Goal: Task Accomplishment & Management: Manage account settings

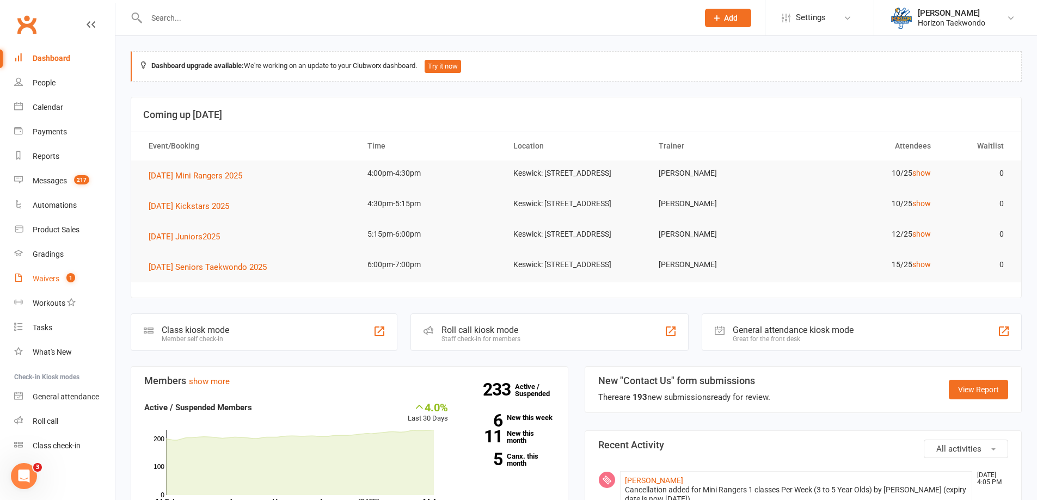
click at [58, 284] on link "Waivers 1" at bounding box center [64, 279] width 101 height 25
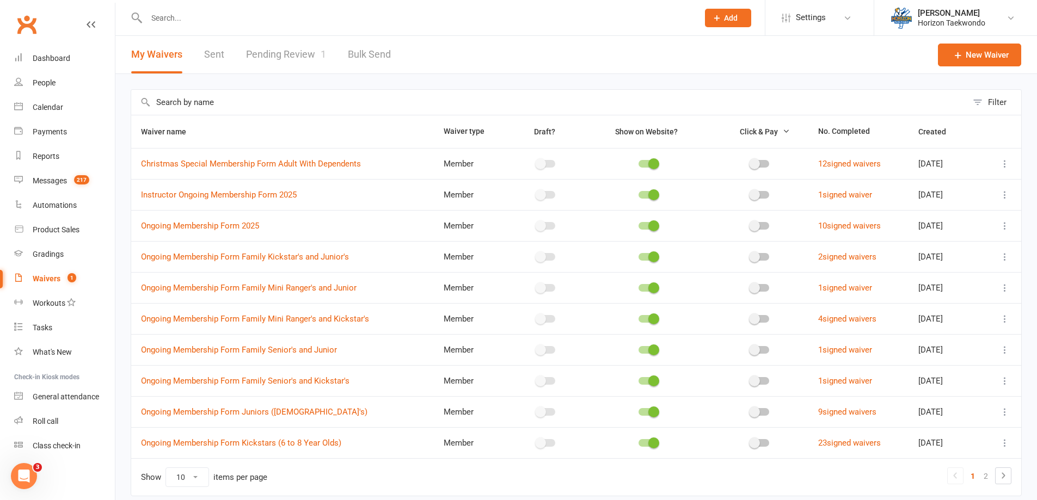
click at [294, 56] on link "Pending Review 1" at bounding box center [286, 55] width 80 height 38
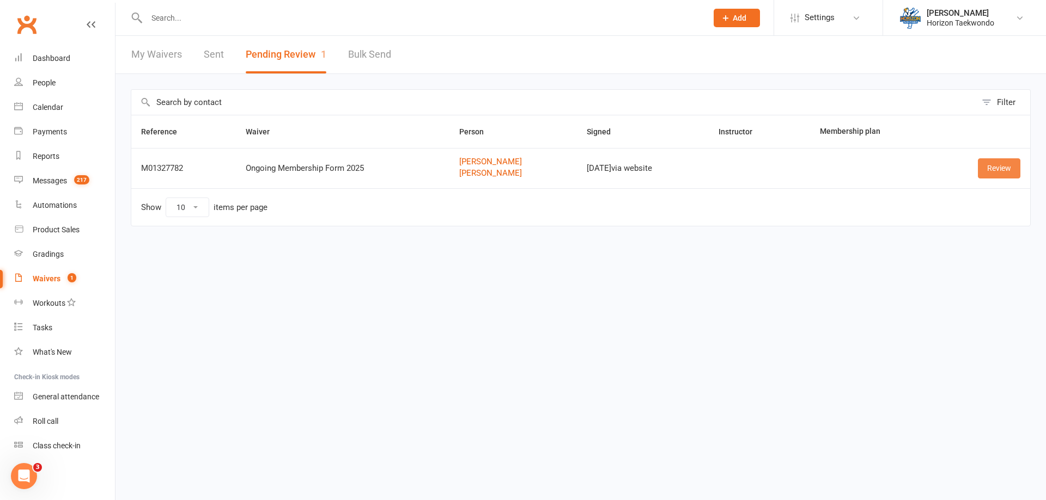
click at [1010, 174] on link "Review" at bounding box center [999, 168] width 42 height 20
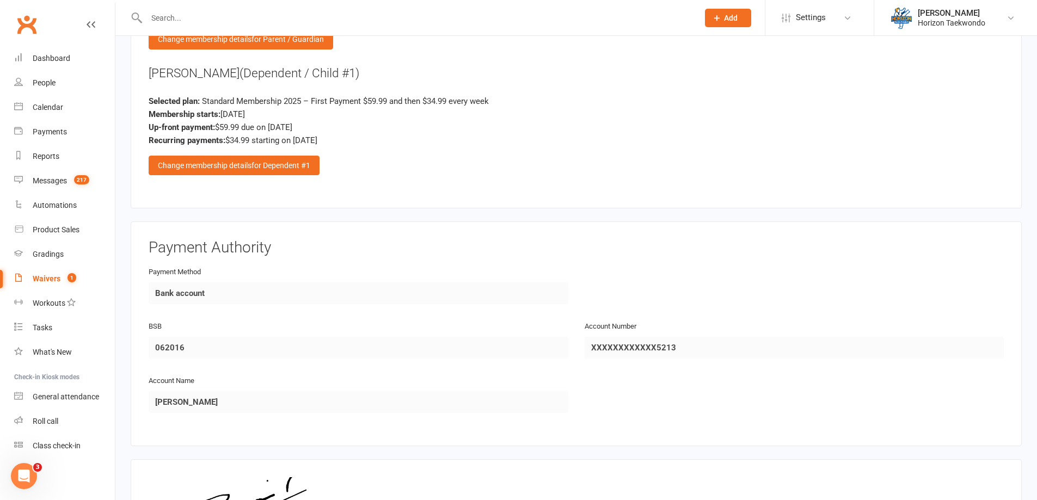
scroll to position [1418, 0]
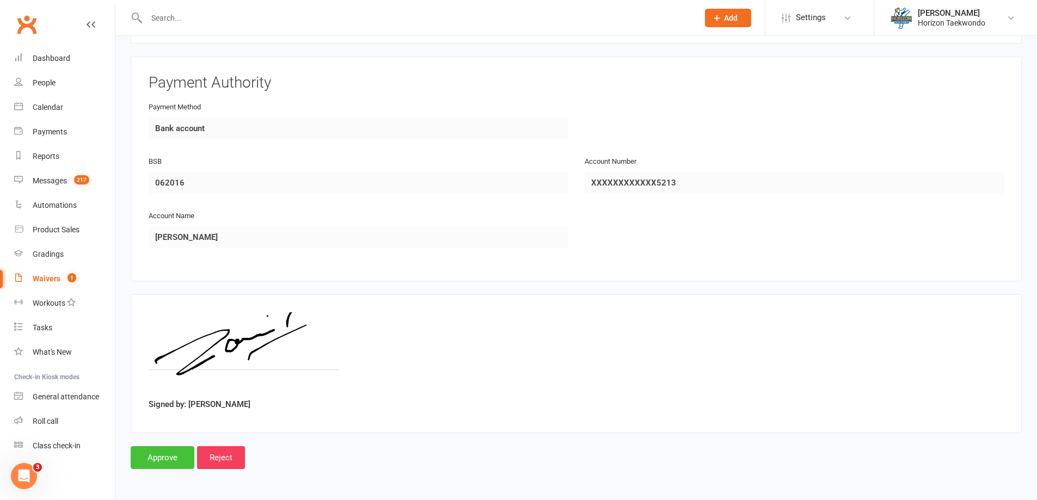
drag, startPoint x: 157, startPoint y: 454, endPoint x: 213, endPoint y: 425, distance: 62.8
click at [157, 454] on input "Approve" at bounding box center [163, 458] width 64 height 23
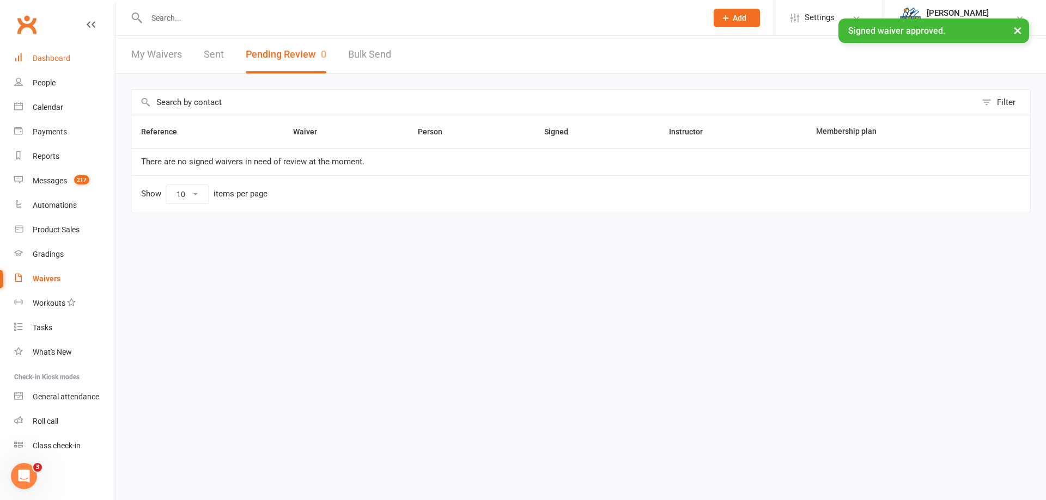
click at [54, 56] on div "Dashboard" at bounding box center [52, 58] width 38 height 9
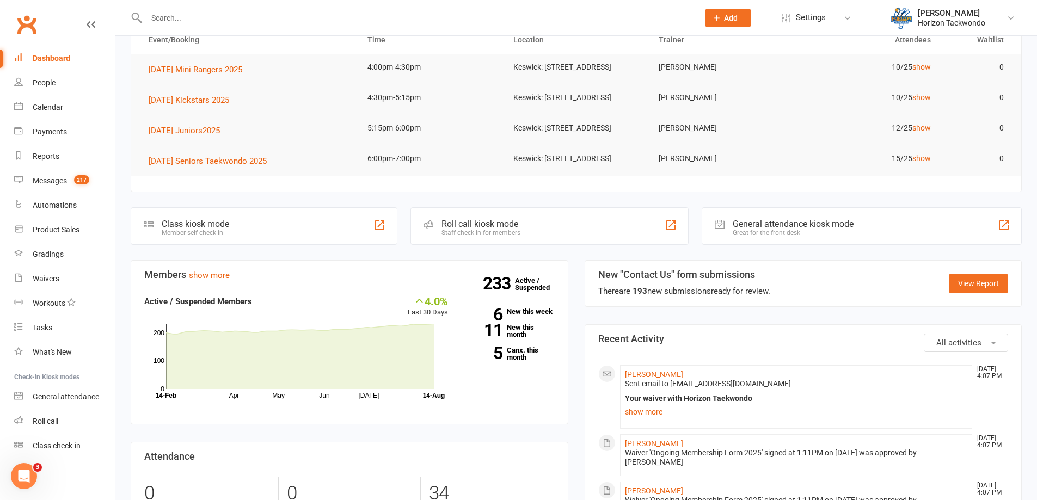
scroll to position [218, 0]
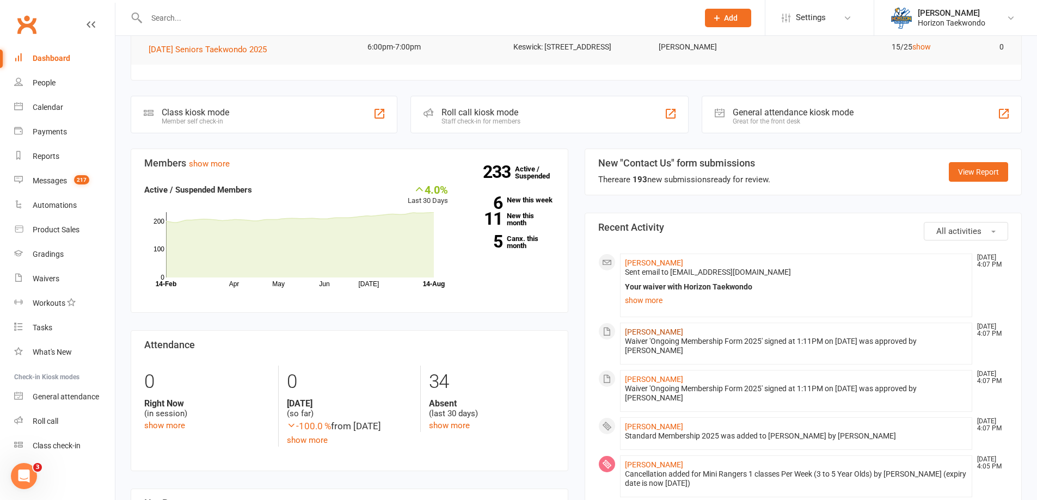
click at [661, 337] on link "[PERSON_NAME]" at bounding box center [654, 332] width 58 height 9
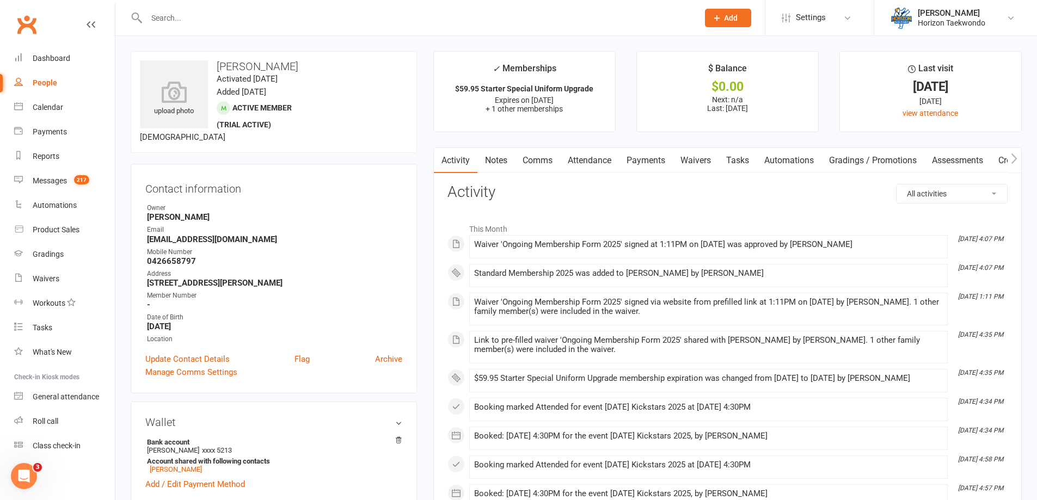
click at [653, 161] on link "Payments" at bounding box center [646, 160] width 54 height 25
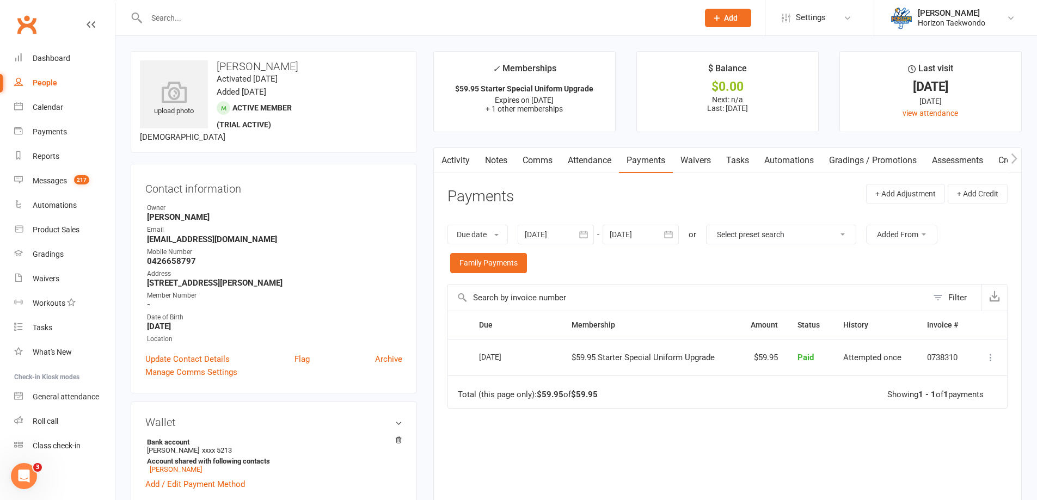
click at [464, 164] on link "Activity" at bounding box center [456, 160] width 44 height 25
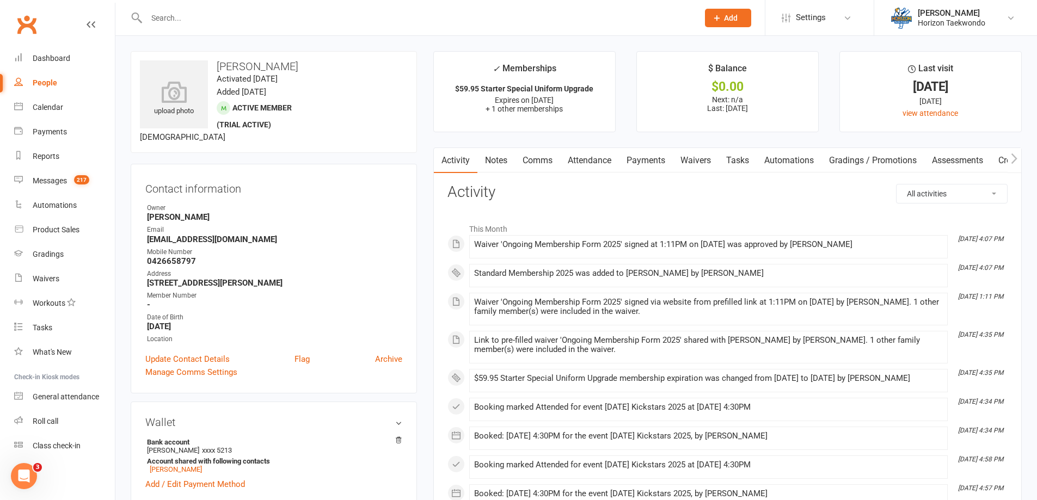
click at [649, 161] on link "Payments" at bounding box center [646, 160] width 54 height 25
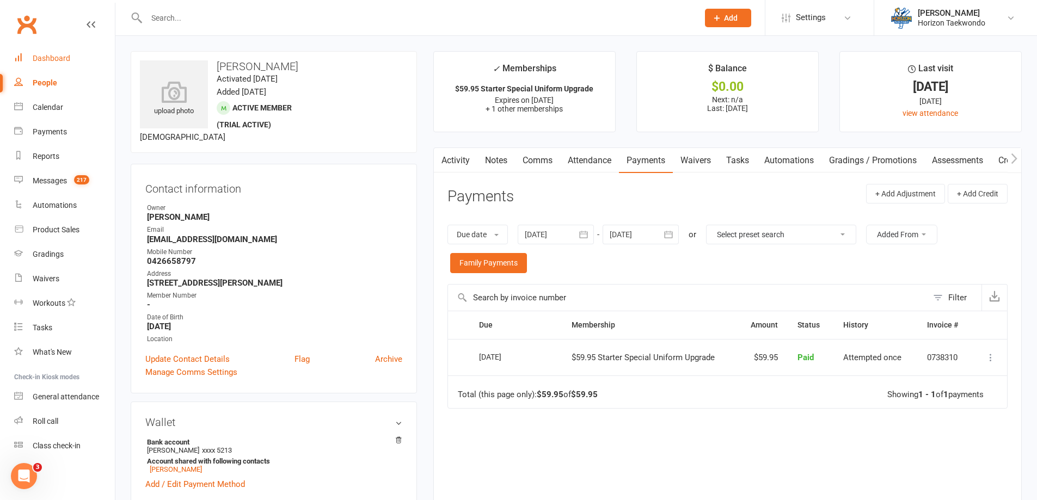
click at [57, 55] on div "Dashboard" at bounding box center [52, 58] width 38 height 9
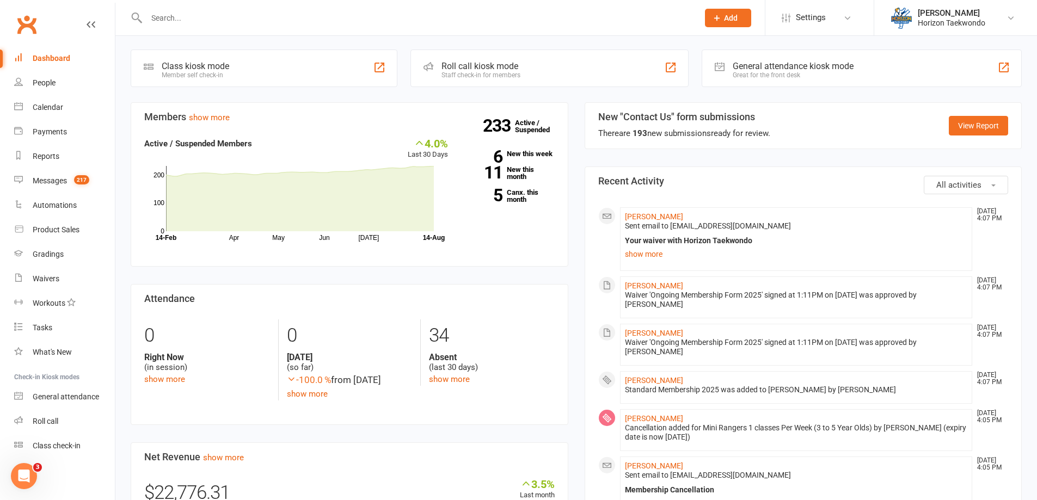
scroll to position [272, 0]
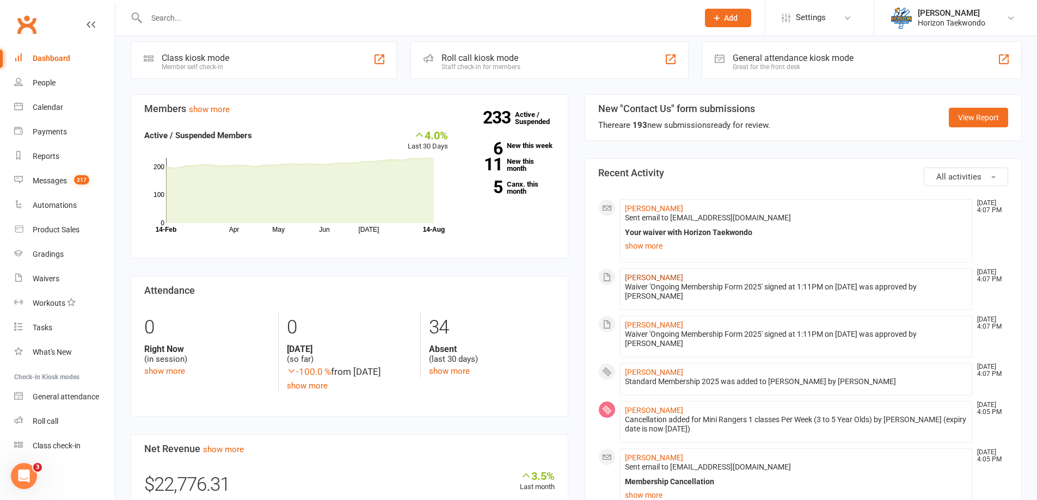
click at [654, 282] on link "[PERSON_NAME]" at bounding box center [654, 277] width 58 height 9
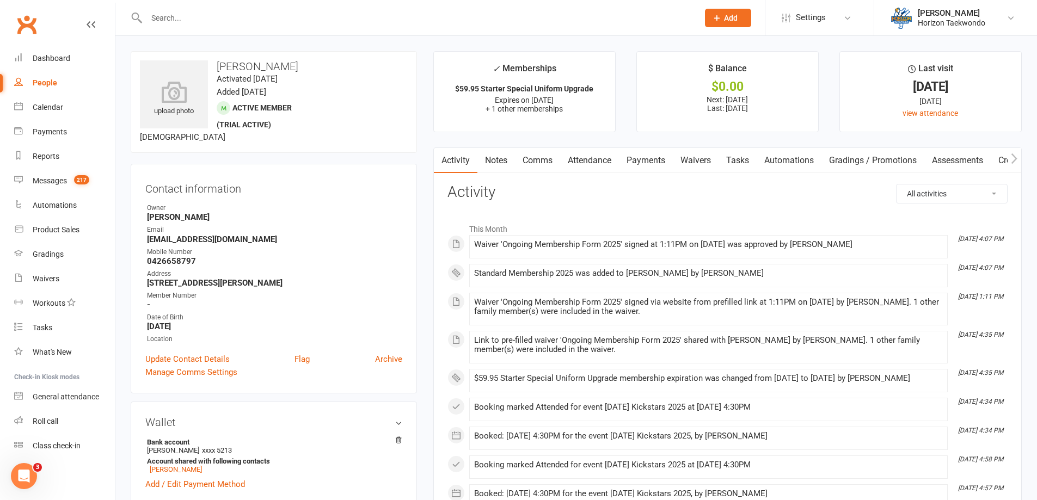
click at [655, 164] on link "Payments" at bounding box center [646, 160] width 54 height 25
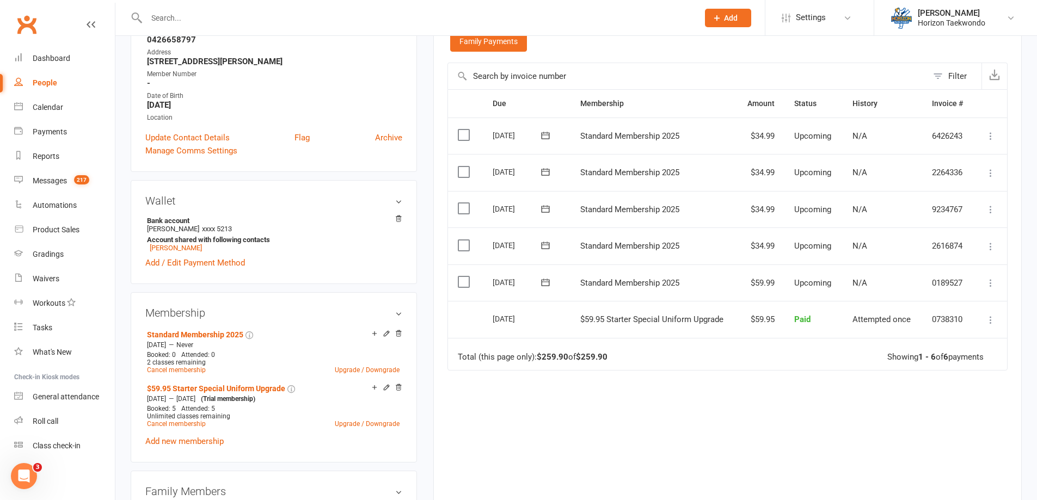
scroll to position [272, 0]
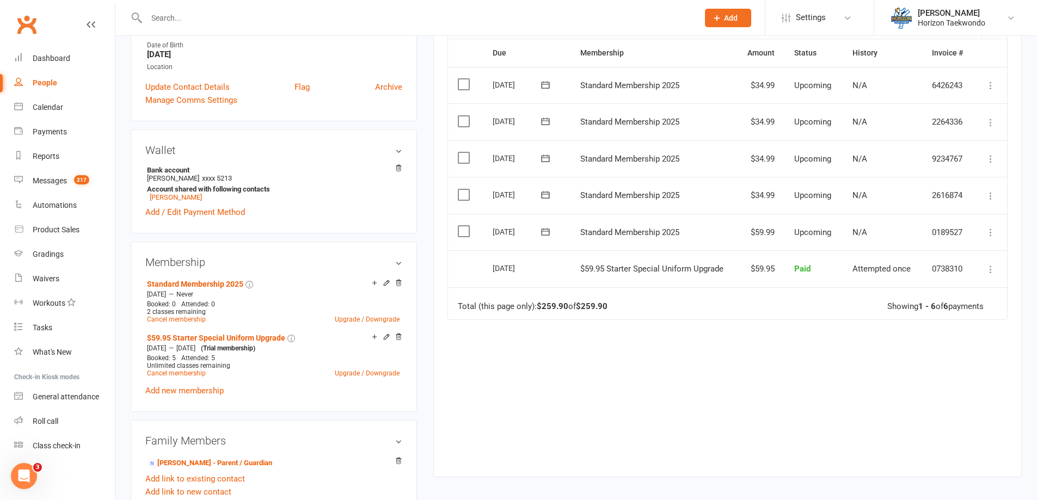
click at [545, 233] on icon at bounding box center [545, 232] width 11 height 11
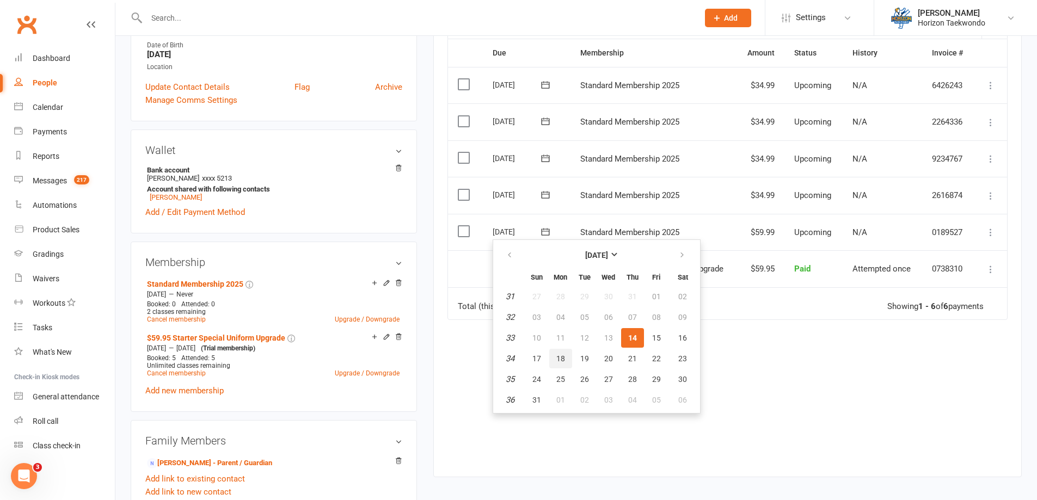
click at [559, 361] on span "18" at bounding box center [561, 359] width 9 height 9
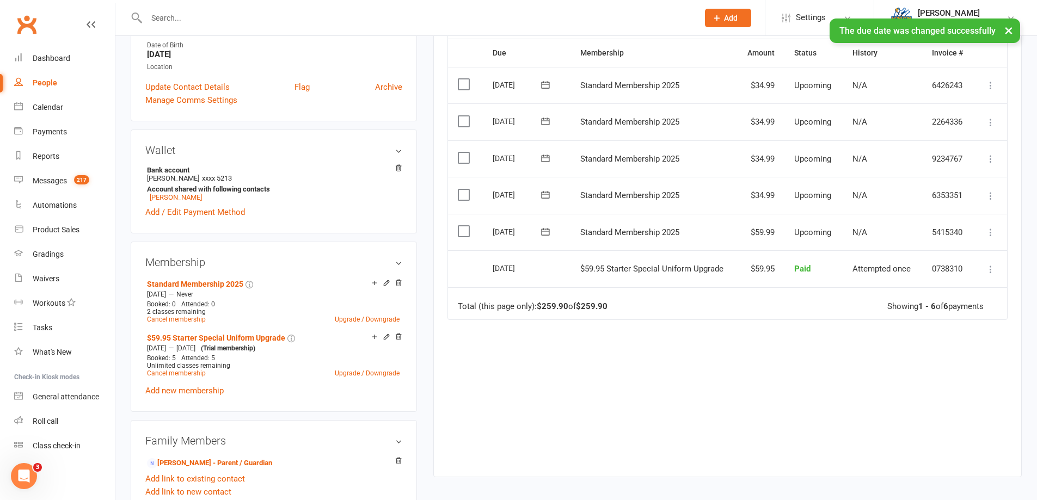
click at [549, 196] on icon at bounding box center [545, 194] width 8 height 7
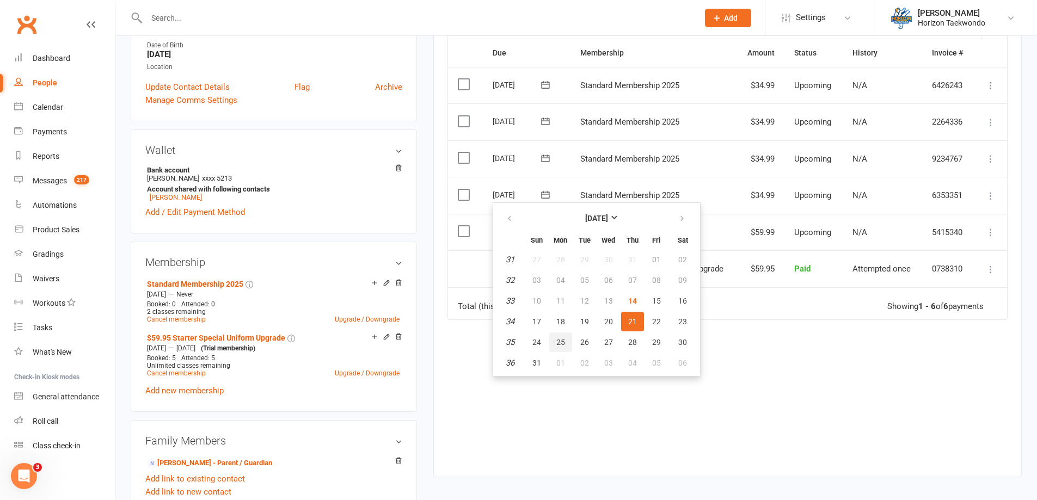
click at [557, 346] on span "25" at bounding box center [561, 342] width 9 height 9
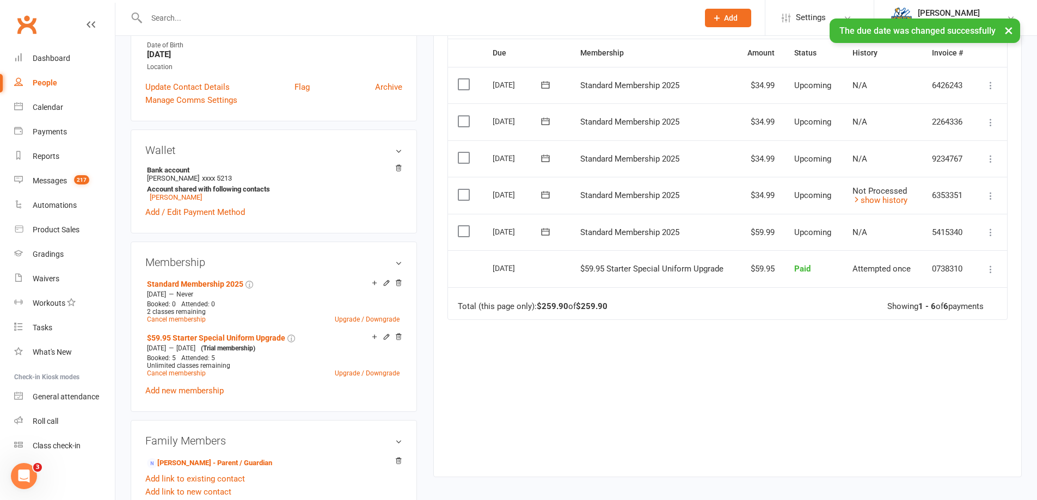
click at [993, 159] on icon at bounding box center [991, 159] width 11 height 11
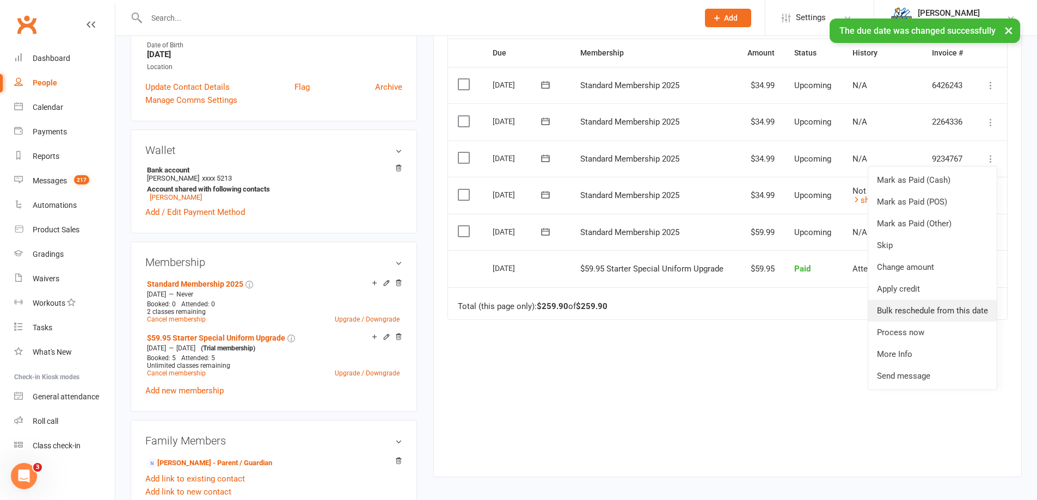
click at [927, 307] on link "Bulk reschedule from this date" at bounding box center [933, 311] width 129 height 22
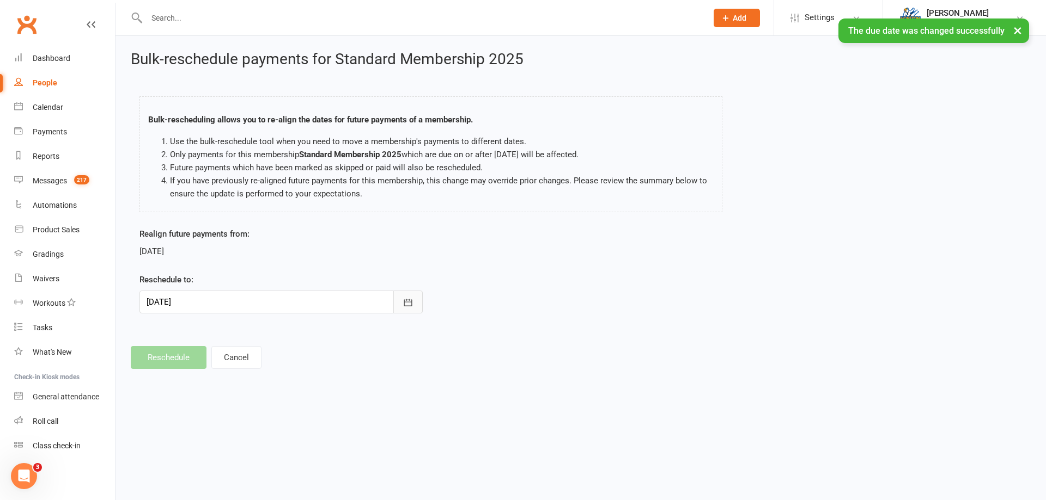
click at [404, 306] on icon "button" at bounding box center [407, 302] width 11 height 11
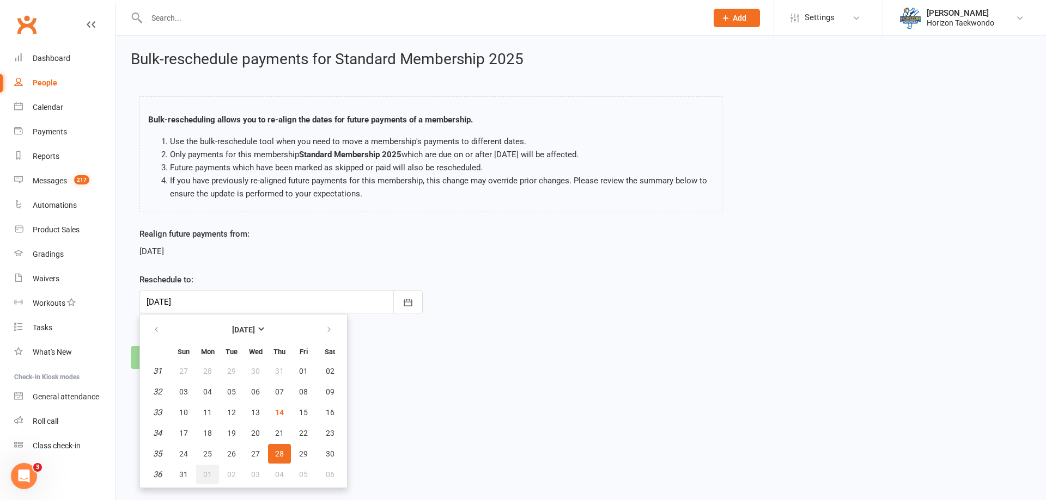
click at [204, 478] on span "01" at bounding box center [207, 475] width 9 height 9
type input "[DATE]"
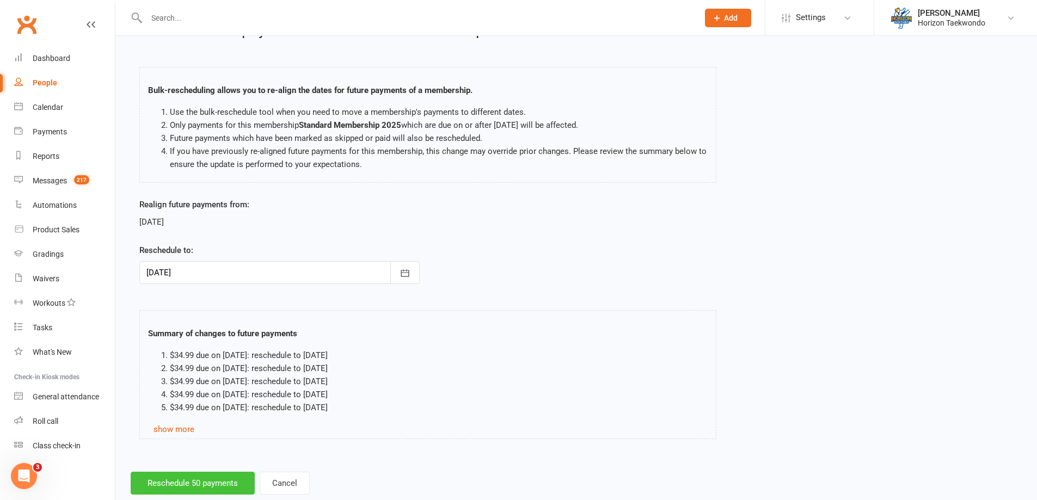
scroll to position [55, 0]
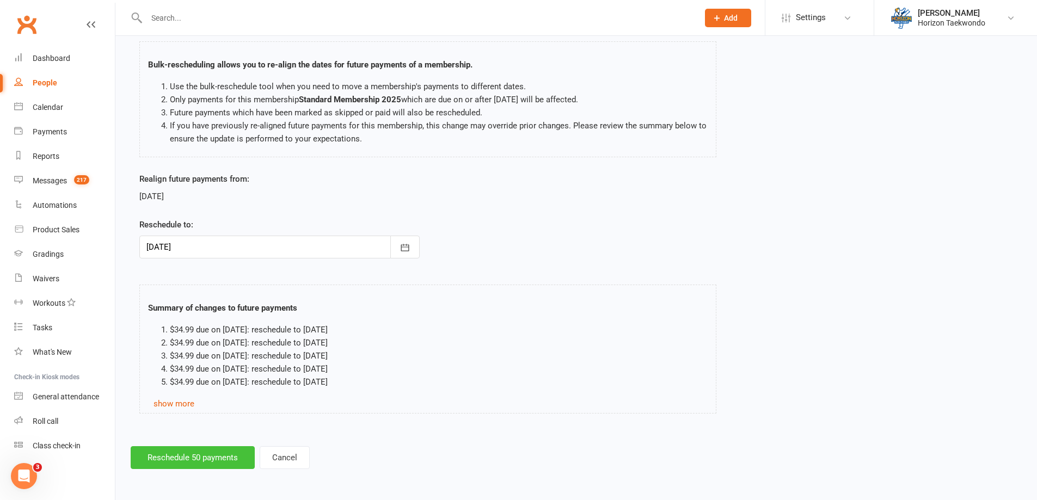
click at [180, 450] on button "Reschedule 50 payments" at bounding box center [193, 458] width 124 height 23
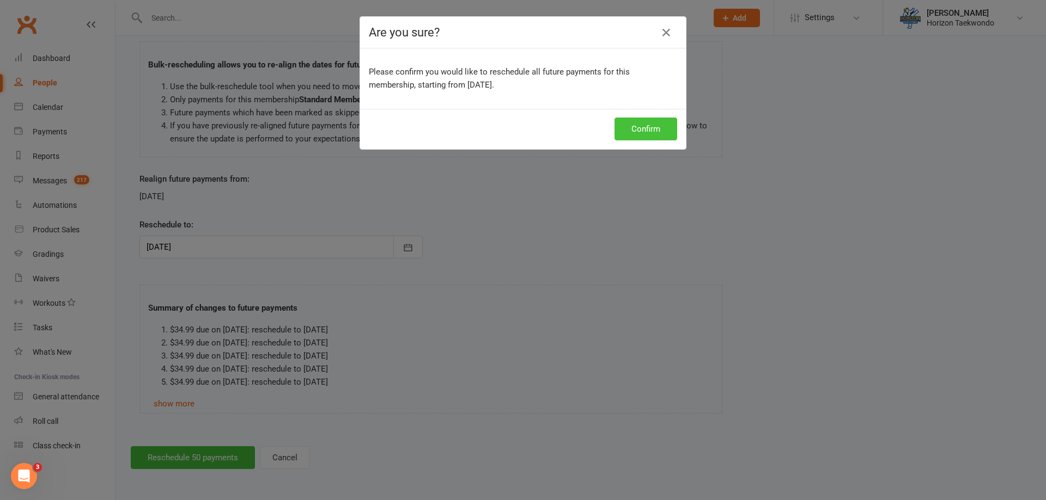
click at [620, 128] on button "Confirm" at bounding box center [645, 129] width 63 height 23
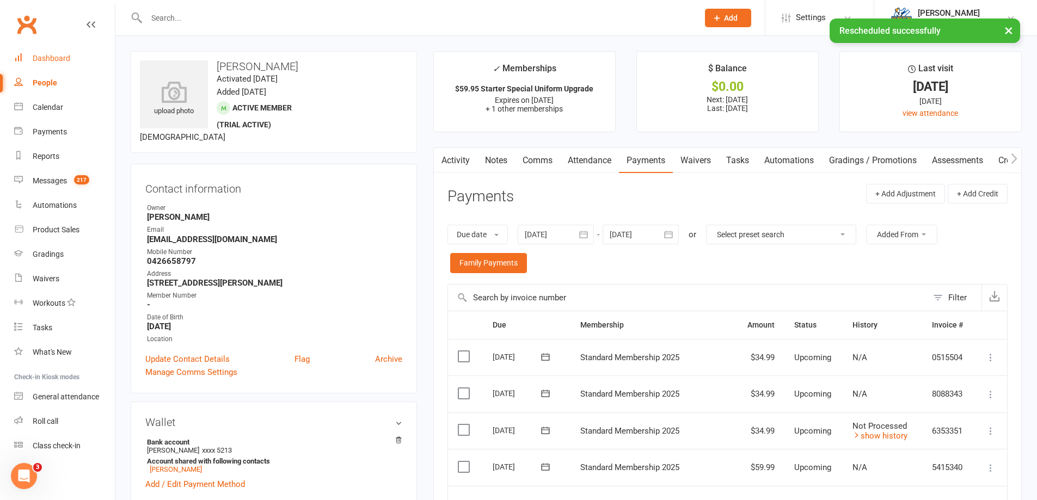
click at [54, 58] on div "Dashboard" at bounding box center [52, 58] width 38 height 9
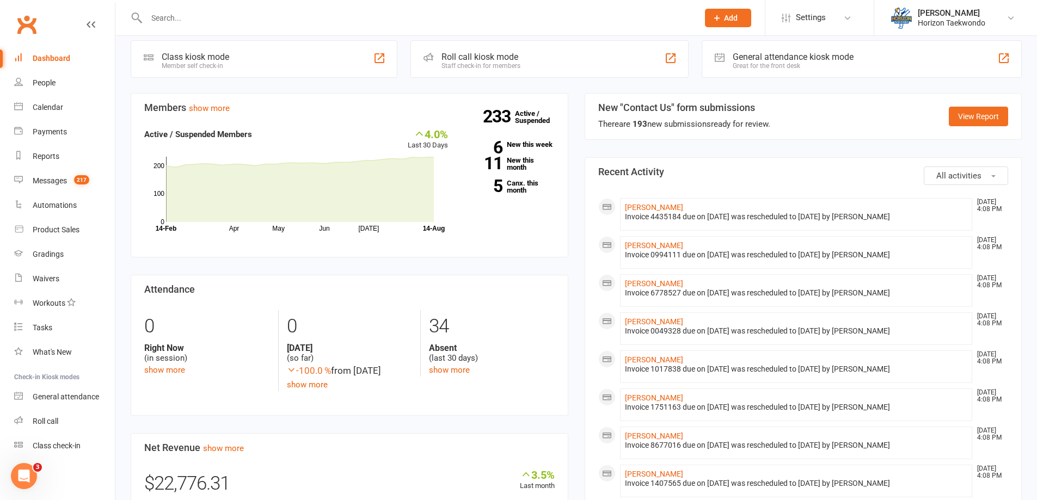
scroll to position [54, 0]
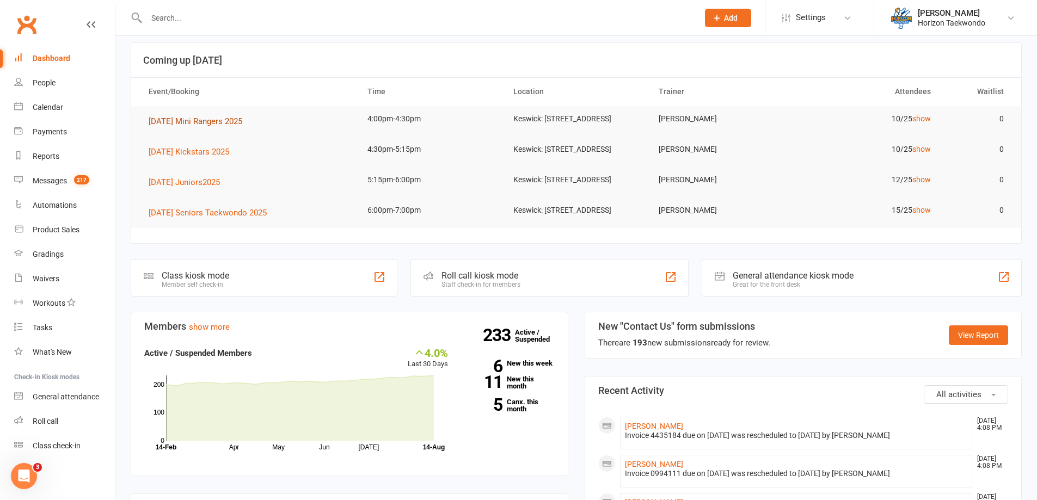
click at [188, 125] on span "[DATE] Mini Rangers 2025" at bounding box center [196, 122] width 94 height 10
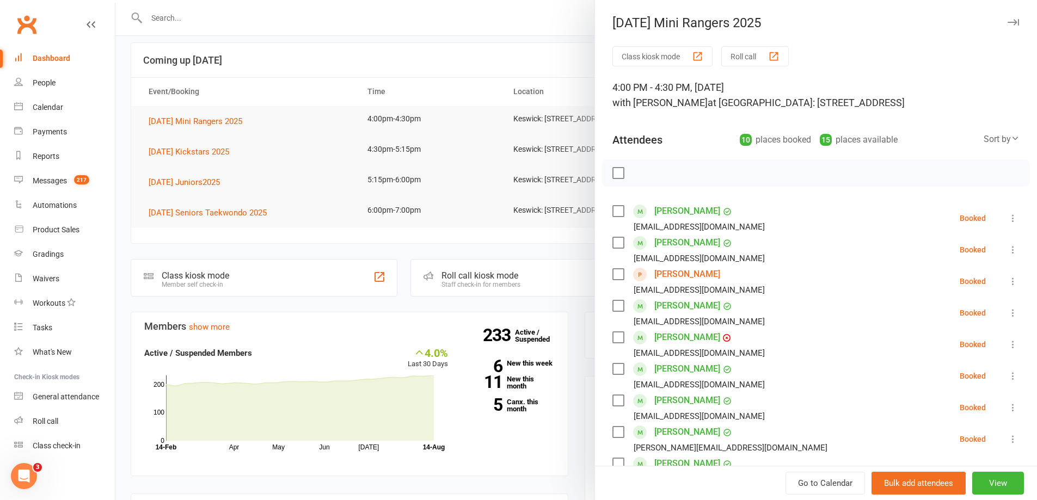
click at [689, 279] on link "[PERSON_NAME]" at bounding box center [688, 274] width 66 height 17
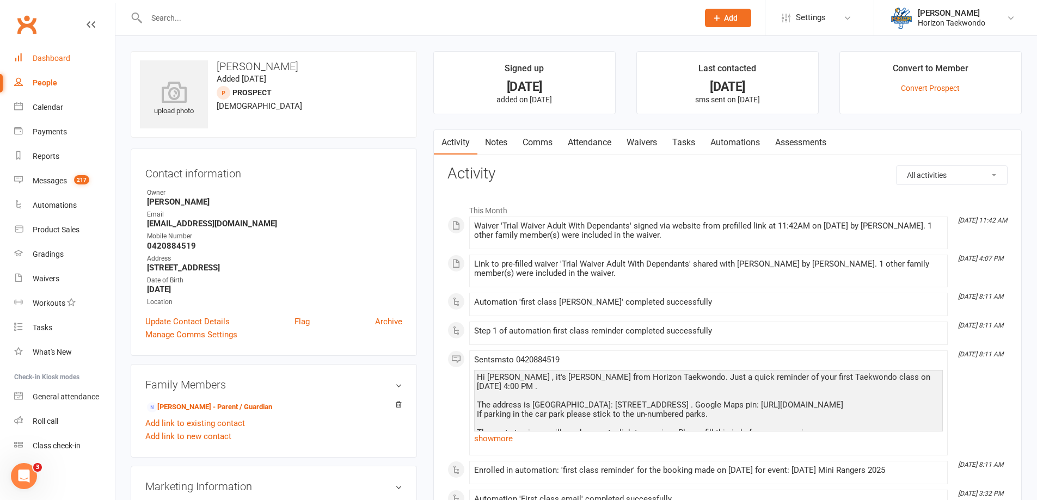
click at [49, 58] on div "Dashboard" at bounding box center [52, 58] width 38 height 9
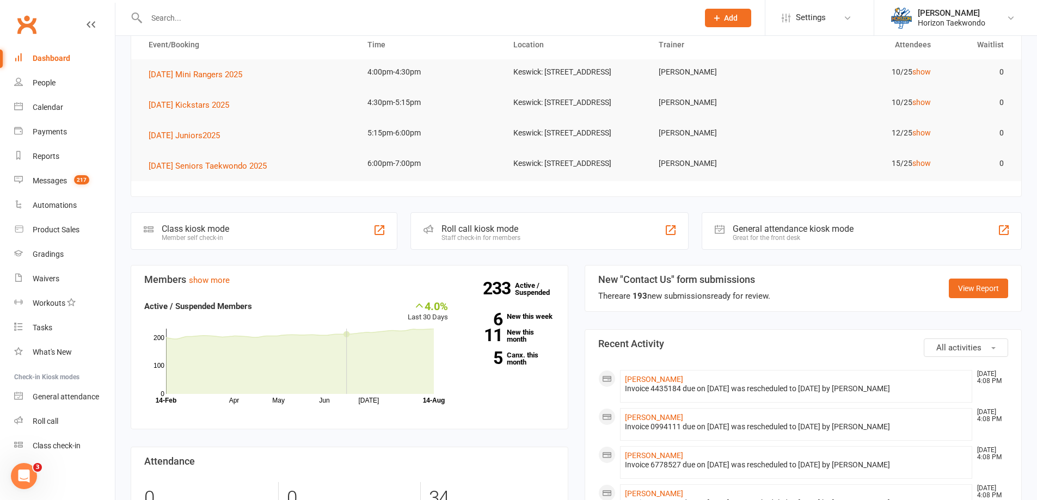
scroll to position [54, 0]
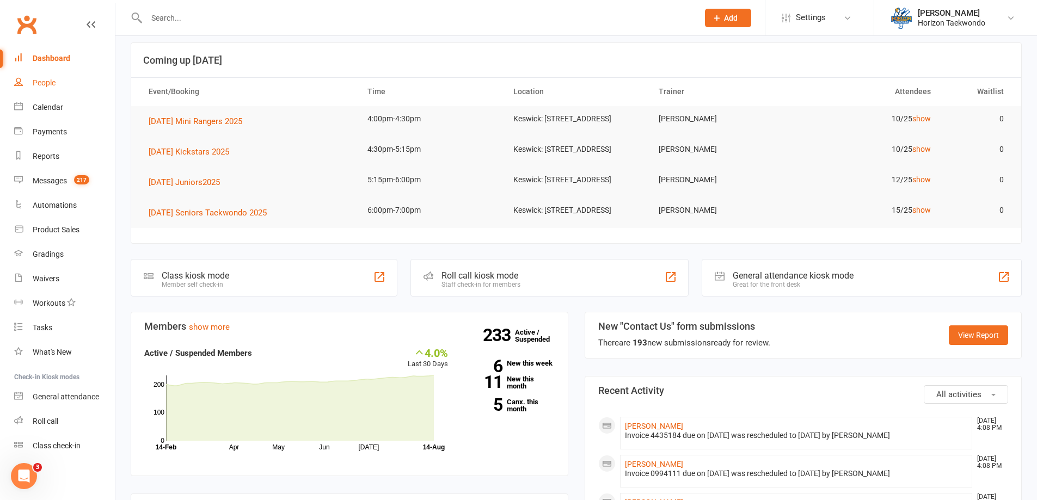
click at [42, 88] on link "People" at bounding box center [64, 83] width 101 height 25
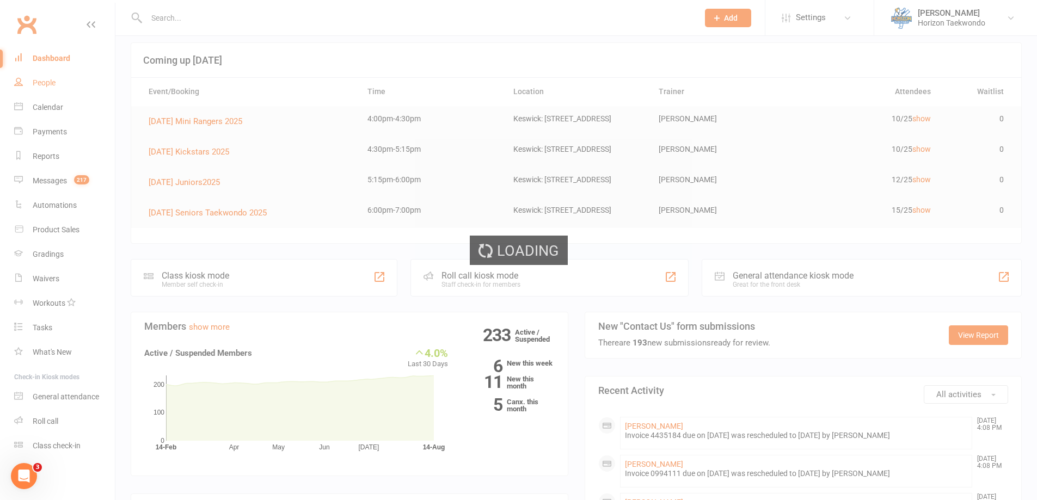
select select "100"
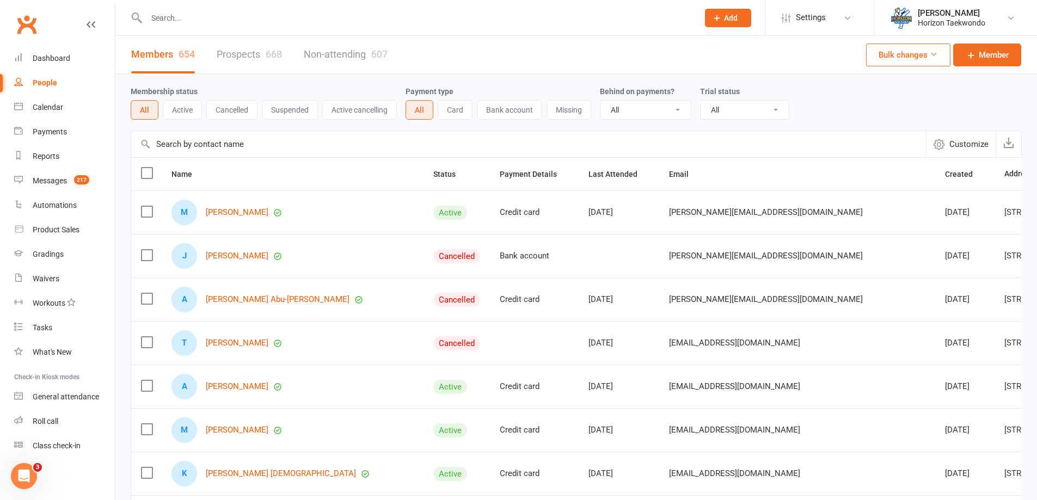
click at [237, 53] on link "Prospects 668" at bounding box center [249, 55] width 65 height 38
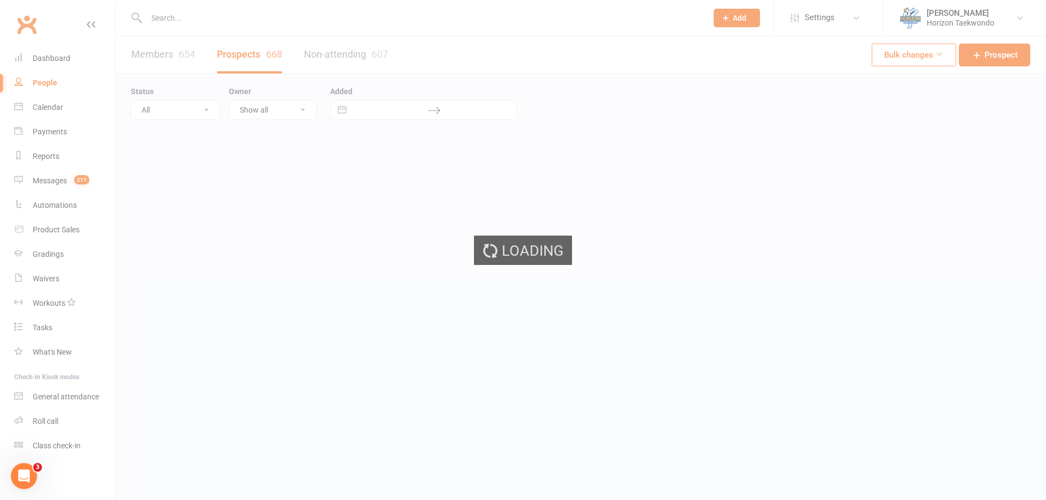
select select "50"
